Goal: Task Accomplishment & Management: Use online tool/utility

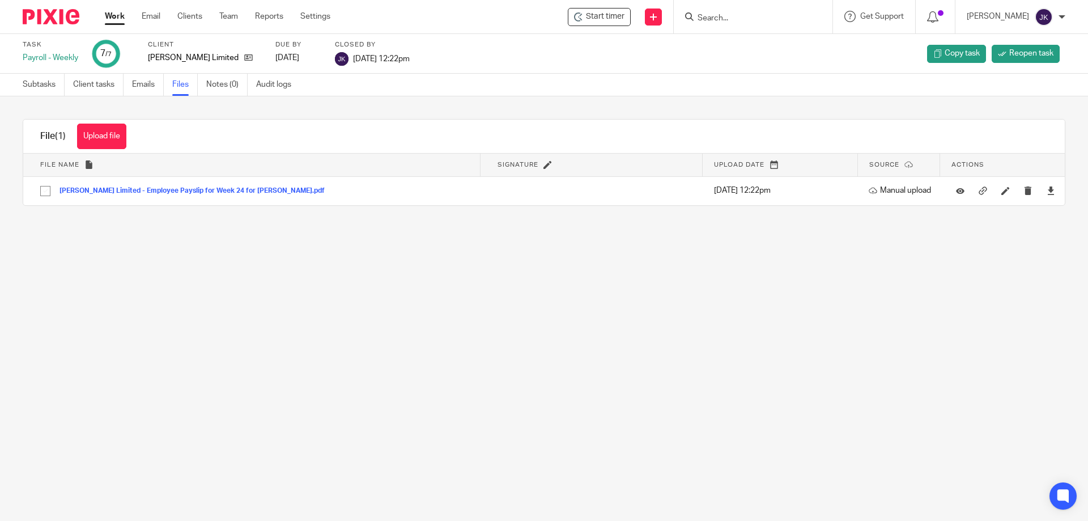
click at [726, 16] on input "Search" at bounding box center [748, 19] width 102 height 10
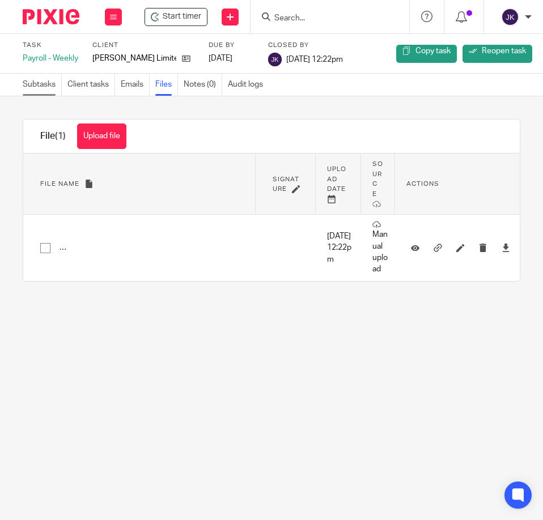
click at [45, 88] on link "Subtasks" at bounding box center [42, 85] width 39 height 22
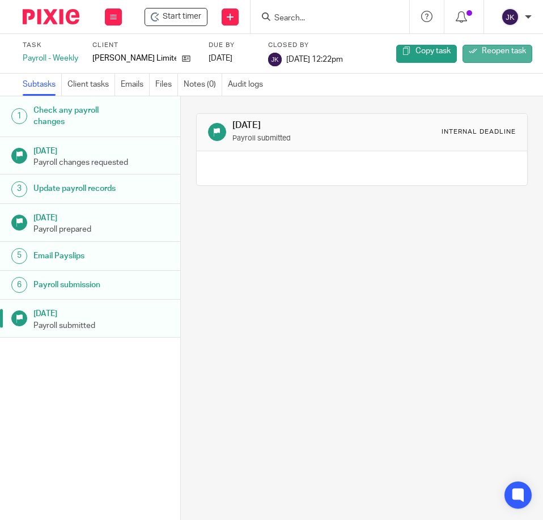
click at [506, 54] on span "Reopen task" at bounding box center [504, 51] width 44 height 8
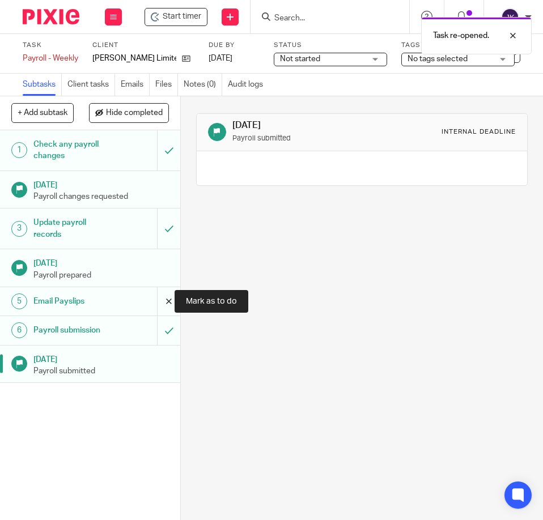
click at [164, 299] on input "submit" at bounding box center [90, 301] width 180 height 28
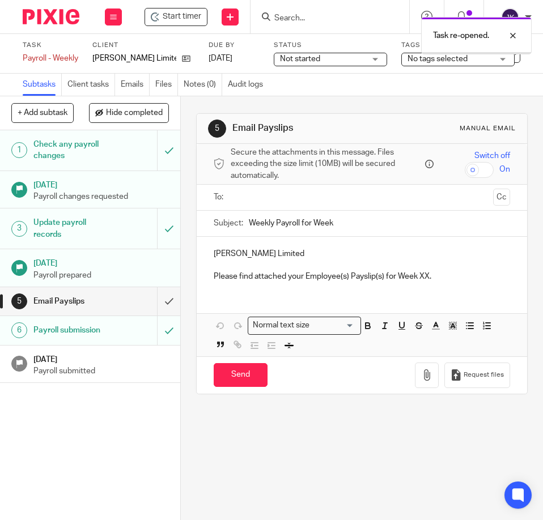
click at [257, 200] on input "text" at bounding box center [362, 197] width 254 height 13
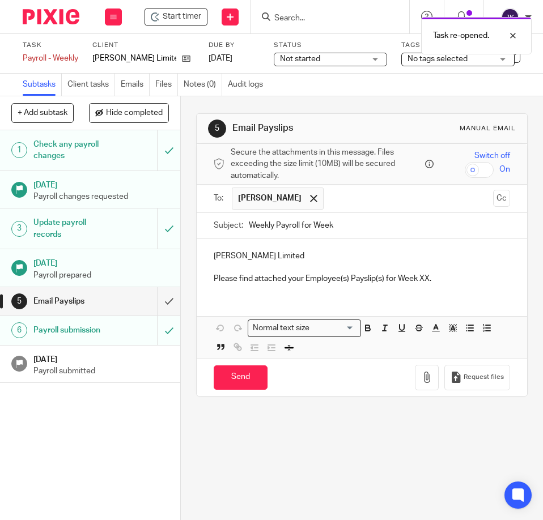
click at [349, 198] on input "text" at bounding box center [408, 199] width 159 height 22
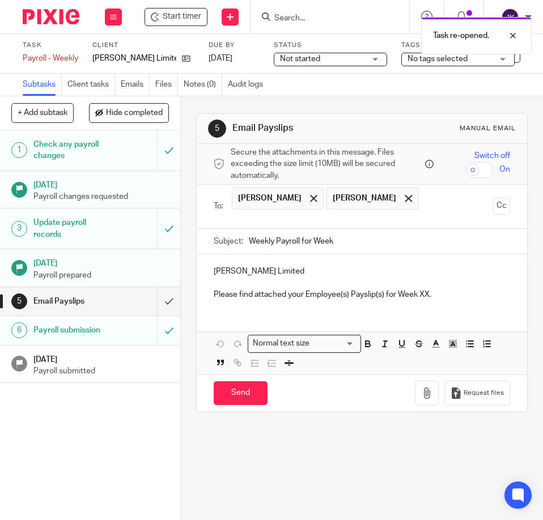
click at [351, 247] on input "Weekly Payroll for Week" at bounding box center [379, 242] width 261 height 26
click at [367, 238] on input "Weekly Payroll for Week" at bounding box center [379, 242] width 261 height 26
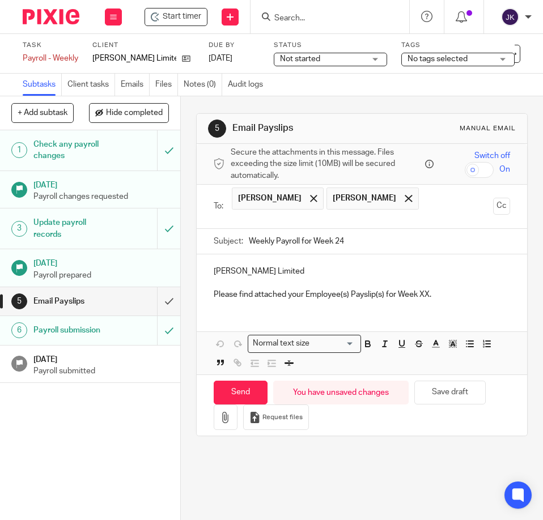
type input "Weekly Payroll for Week 24"
click at [238, 269] on p "Rachael - J T OMalley Limited" at bounding box center [362, 271] width 296 height 11
click at [300, 294] on p "Please find attached your Employee(s) Payslip(s) for Week XX." at bounding box center [362, 294] width 296 height 11
click at [452, 295] on p "Please find attached your Revised Employee(s) Payslip(s) for Week XX." at bounding box center [362, 294] width 296 height 11
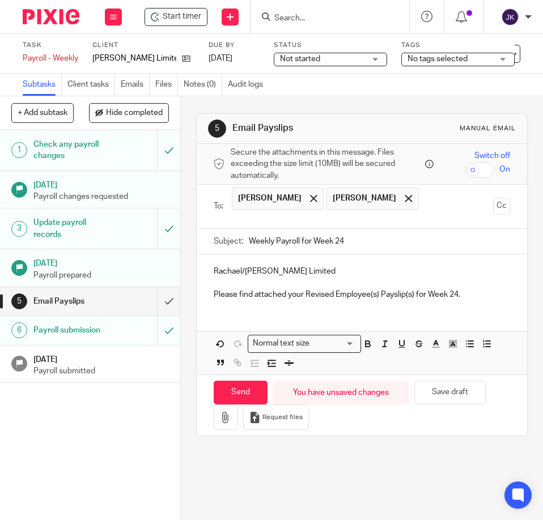
click at [467, 291] on p "Please find attached your Revised Employee(s) Payslip(s) for Week 24." at bounding box center [362, 294] width 296 height 11
click at [226, 422] on icon "button" at bounding box center [225, 417] width 11 height 11
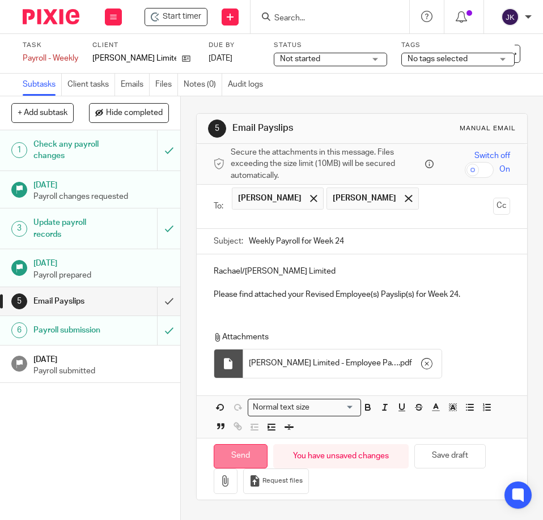
click at [241, 458] on input "Send" at bounding box center [241, 456] width 54 height 24
type input "Sent"
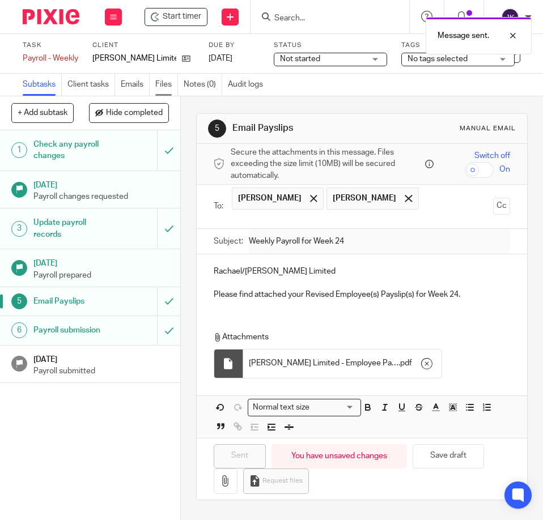
click at [162, 83] on link "Files" at bounding box center [166, 85] width 23 height 22
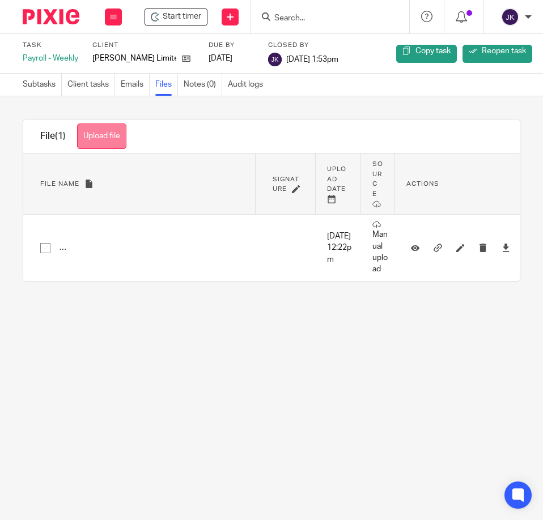
click at [98, 136] on button "Upload file" at bounding box center [101, 137] width 49 height 26
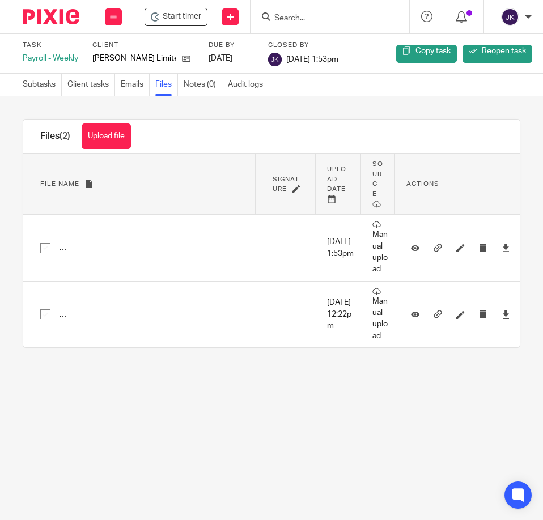
click at [288, 16] on input "Search" at bounding box center [324, 19] width 102 height 10
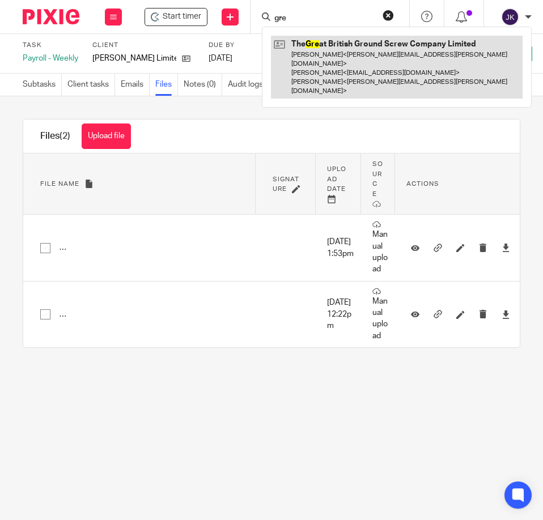
type input "gre"
click at [349, 52] on link at bounding box center [397, 67] width 252 height 63
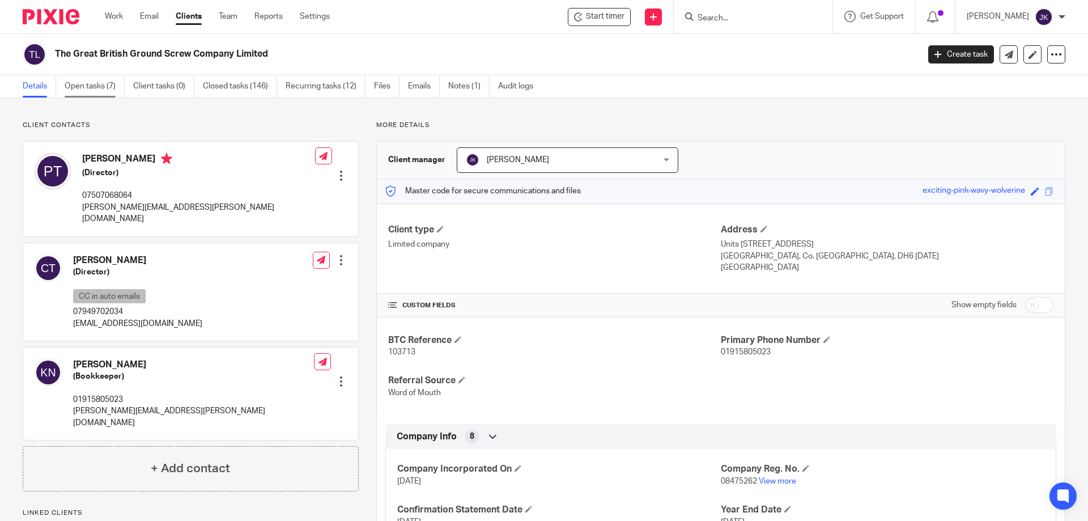
click at [80, 90] on link "Open tasks (7)" at bounding box center [95, 86] width 60 height 22
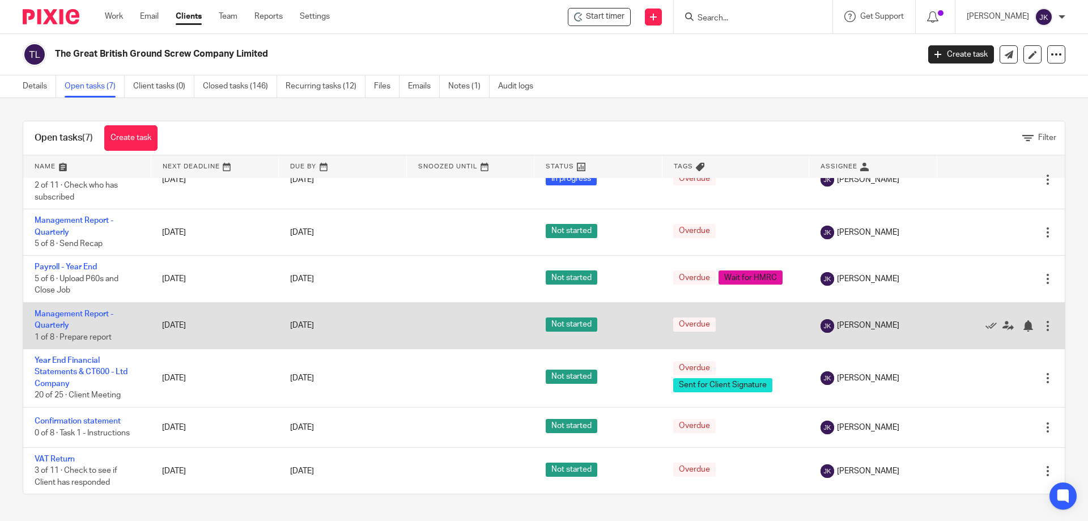
scroll to position [39, 0]
click at [58, 316] on link "Management Report - Quarterly" at bounding box center [74, 318] width 79 height 19
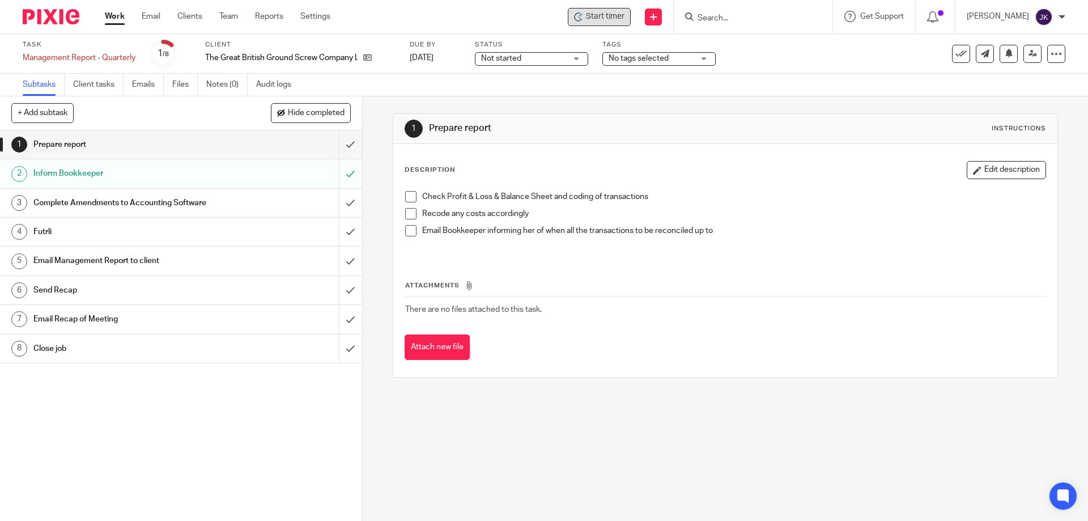
click at [613, 15] on span "Start timer" at bounding box center [605, 17] width 39 height 12
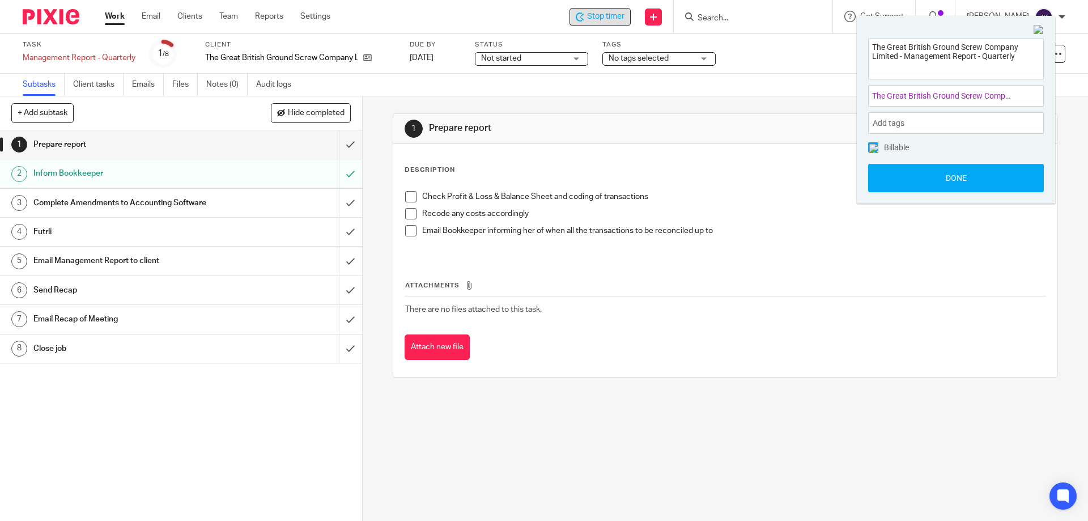
click at [934, 177] on button "Done" at bounding box center [956, 178] width 176 height 28
